Goal: Information Seeking & Learning: Learn about a topic

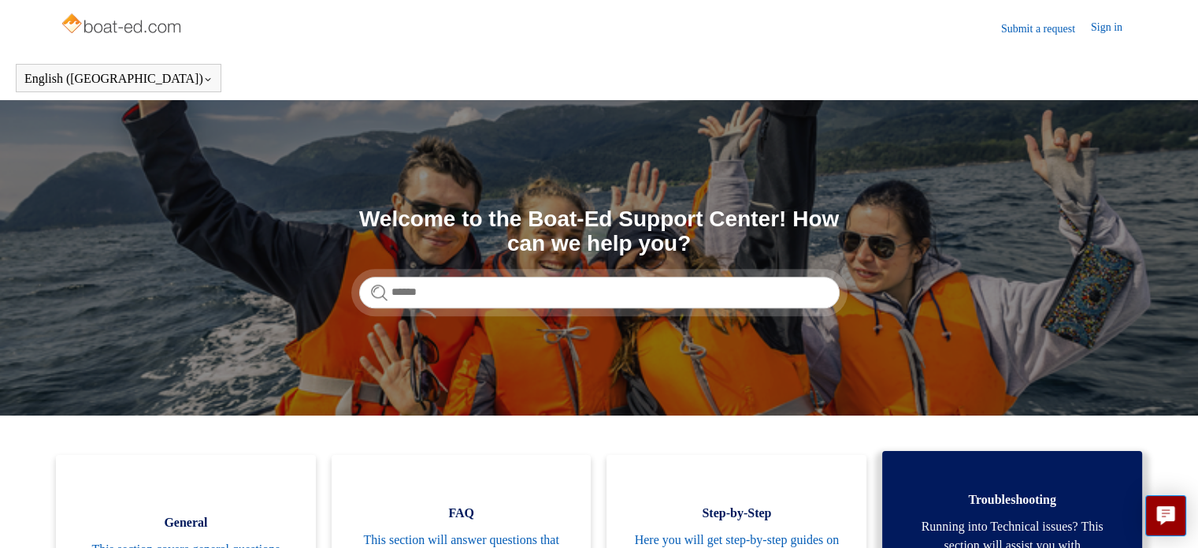
scroll to position [79, 0]
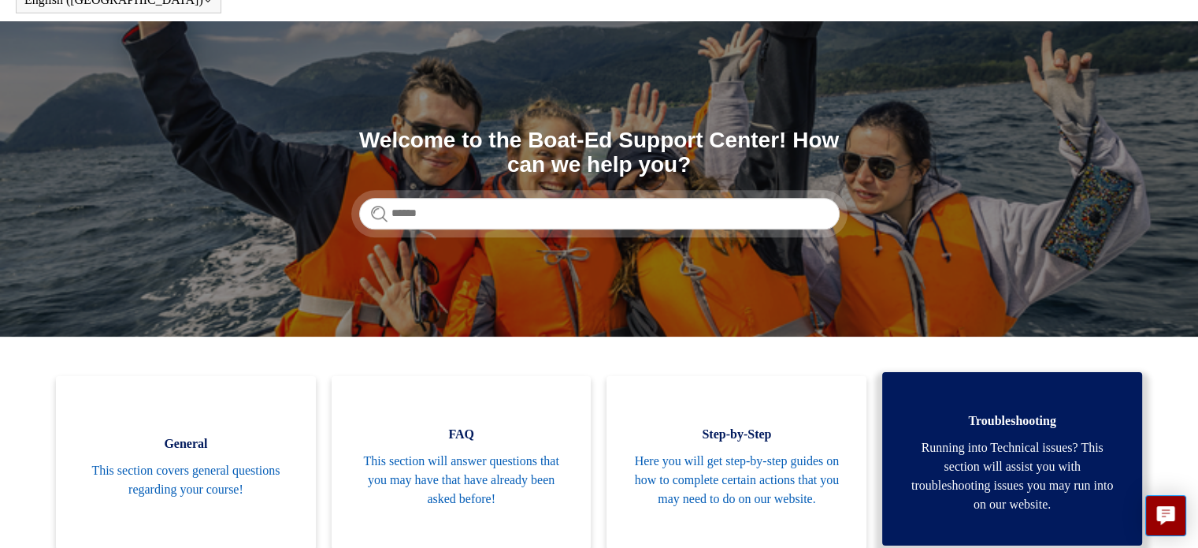
click at [1047, 485] on span "Running into Technical issues? This section will assist you with troubleshootin…" at bounding box center [1012, 476] width 213 height 76
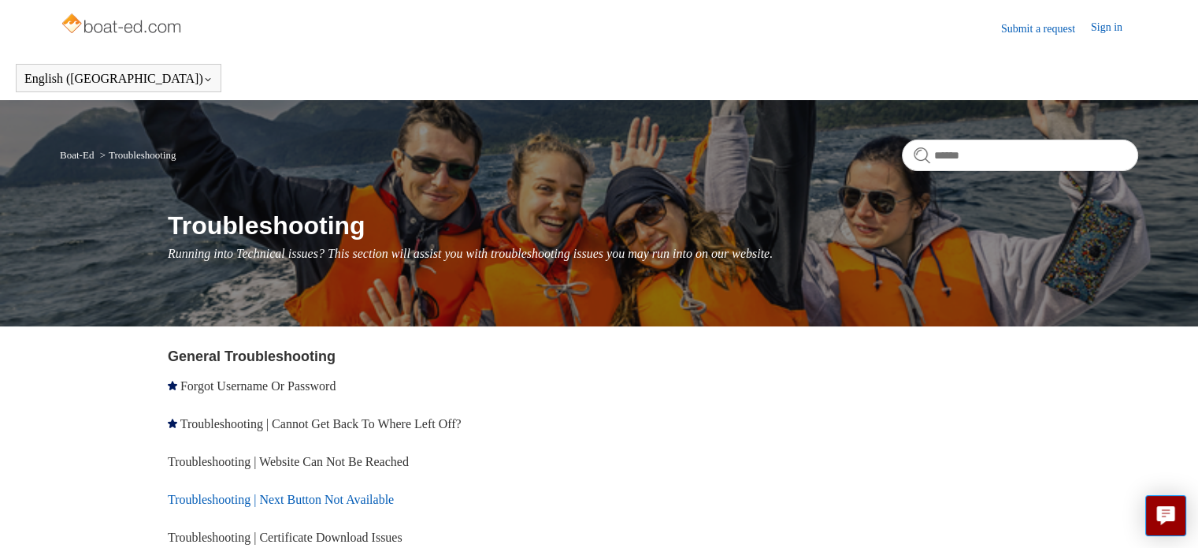
scroll to position [158, 0]
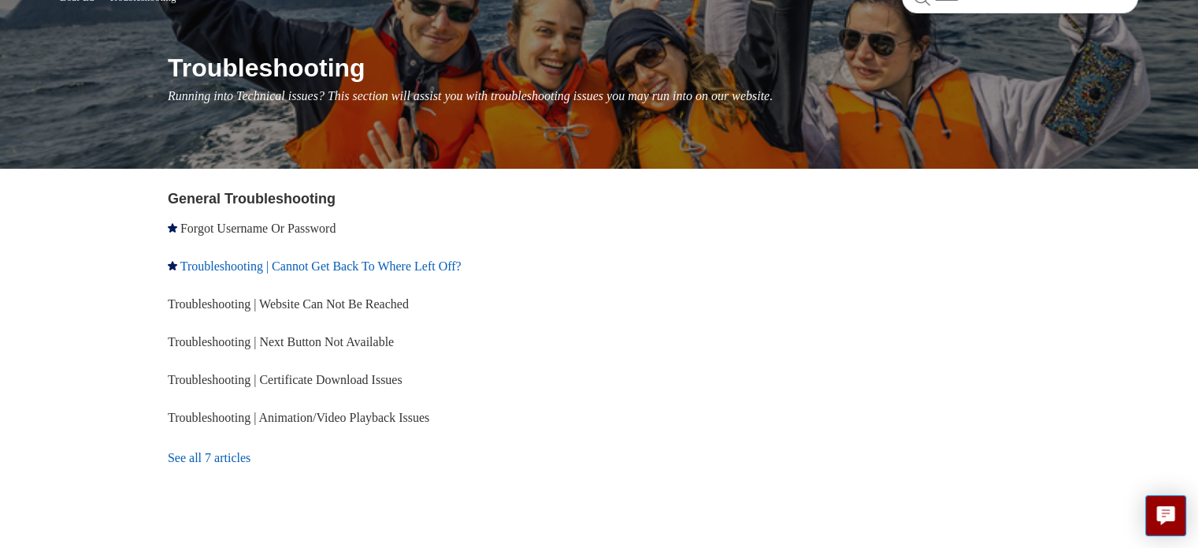
click at [356, 269] on link "Troubleshooting | Cannot Get Back To Where Left Off?" at bounding box center [320, 265] width 281 height 13
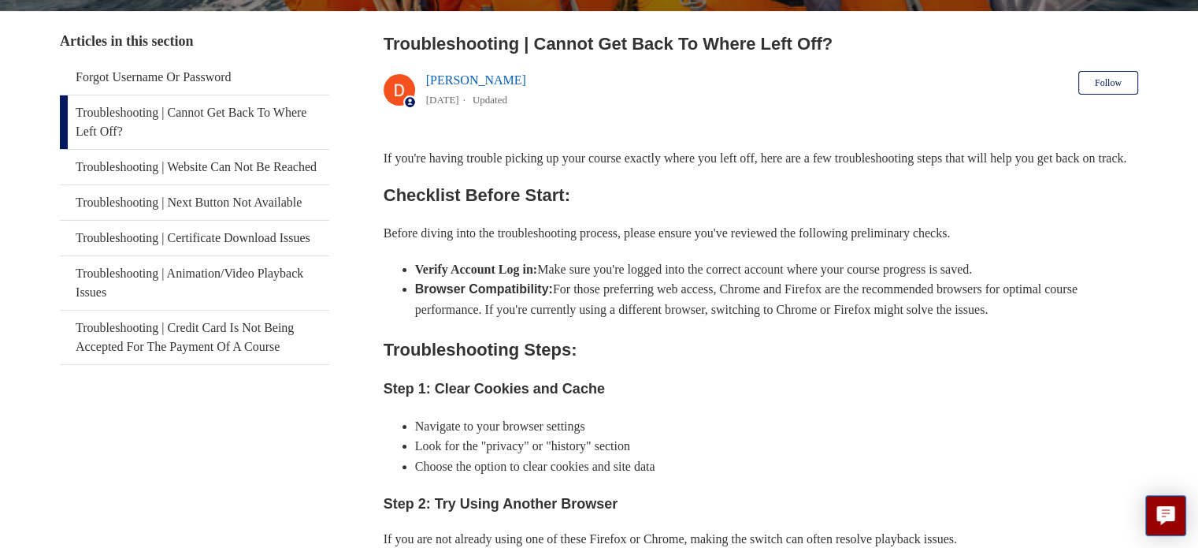
scroll to position [213, 0]
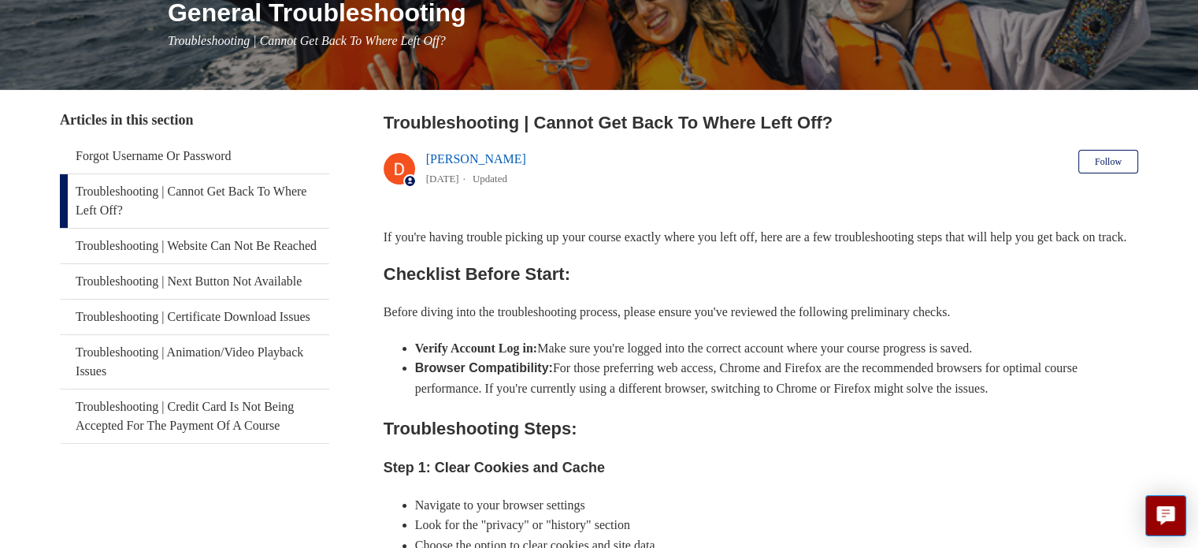
click at [483, 157] on link "Deborah Fagan" at bounding box center [476, 158] width 100 height 13
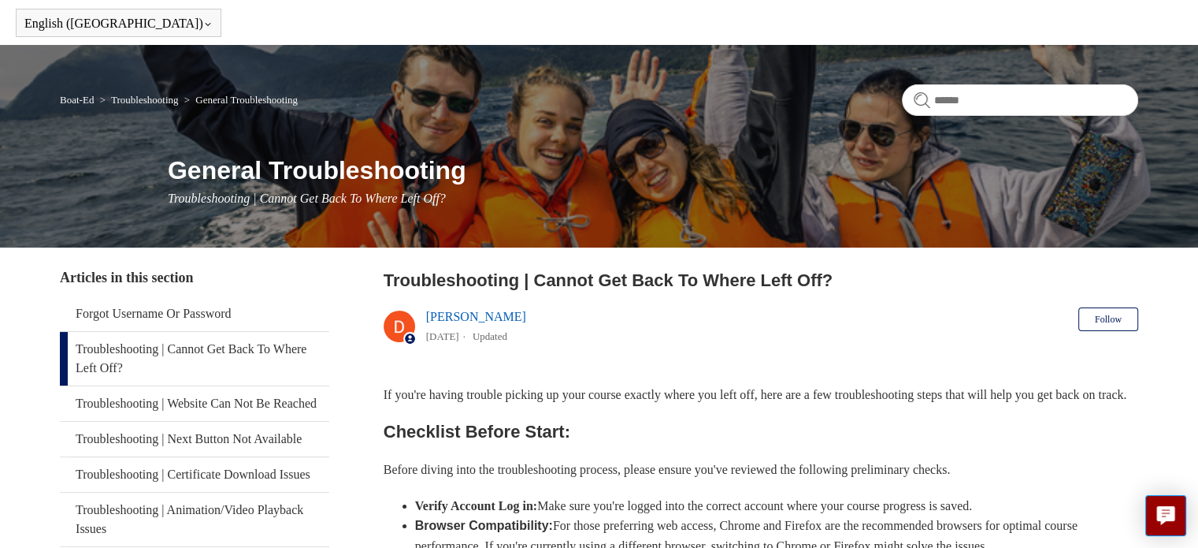
scroll to position [0, 0]
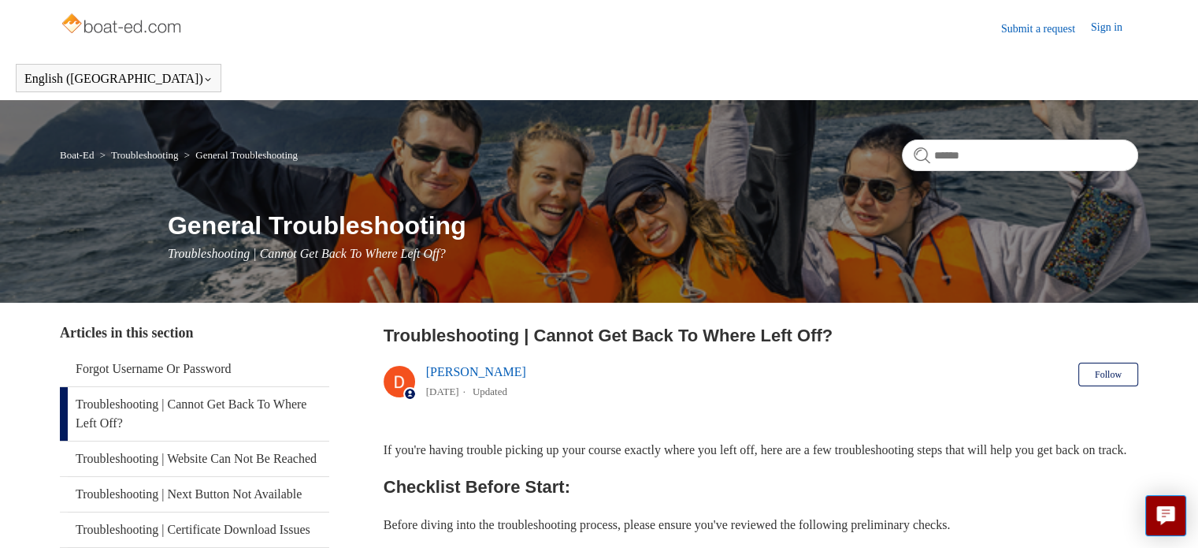
click at [1101, 28] on link "Sign in" at bounding box center [1114, 28] width 47 height 19
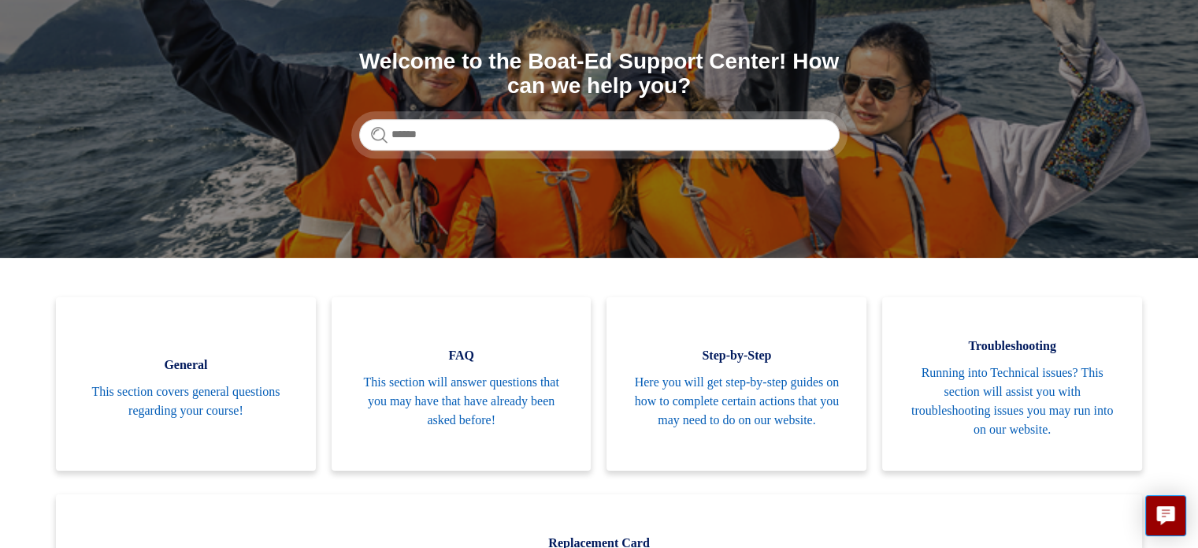
scroll to position [79, 0]
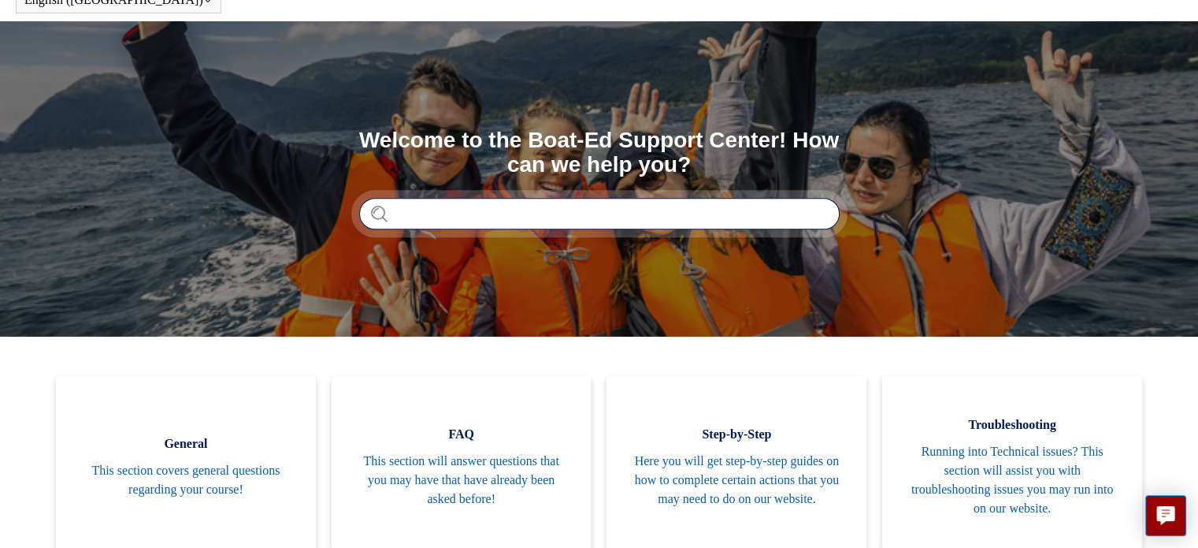
click at [437, 215] on input "Search" at bounding box center [599, 214] width 481 height 32
type input "**********"
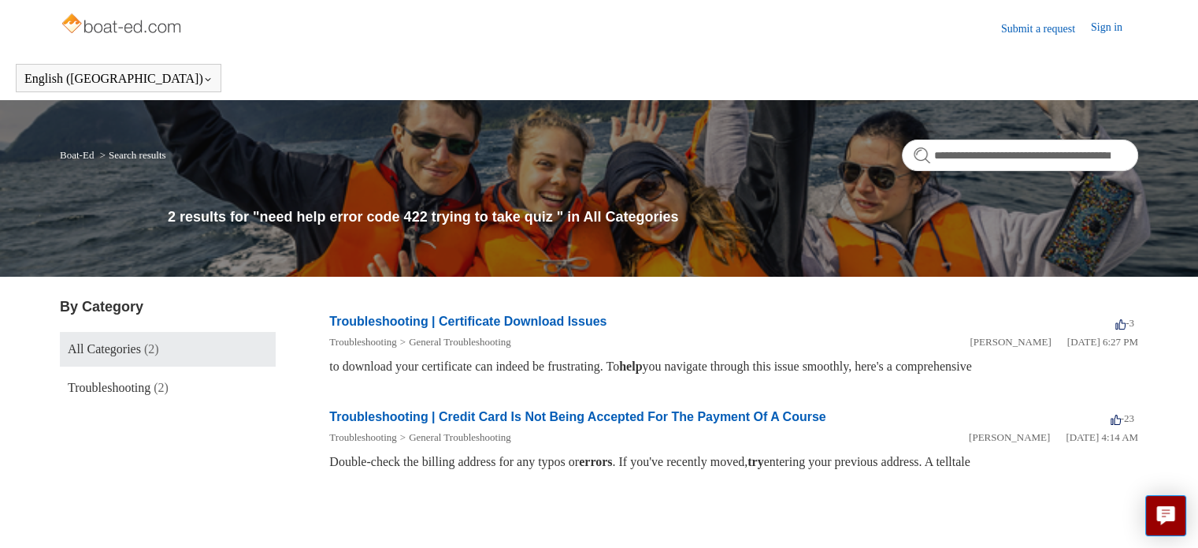
click at [1100, 25] on link "Sign in" at bounding box center [1114, 28] width 47 height 19
